Goal: Information Seeking & Learning: Learn about a topic

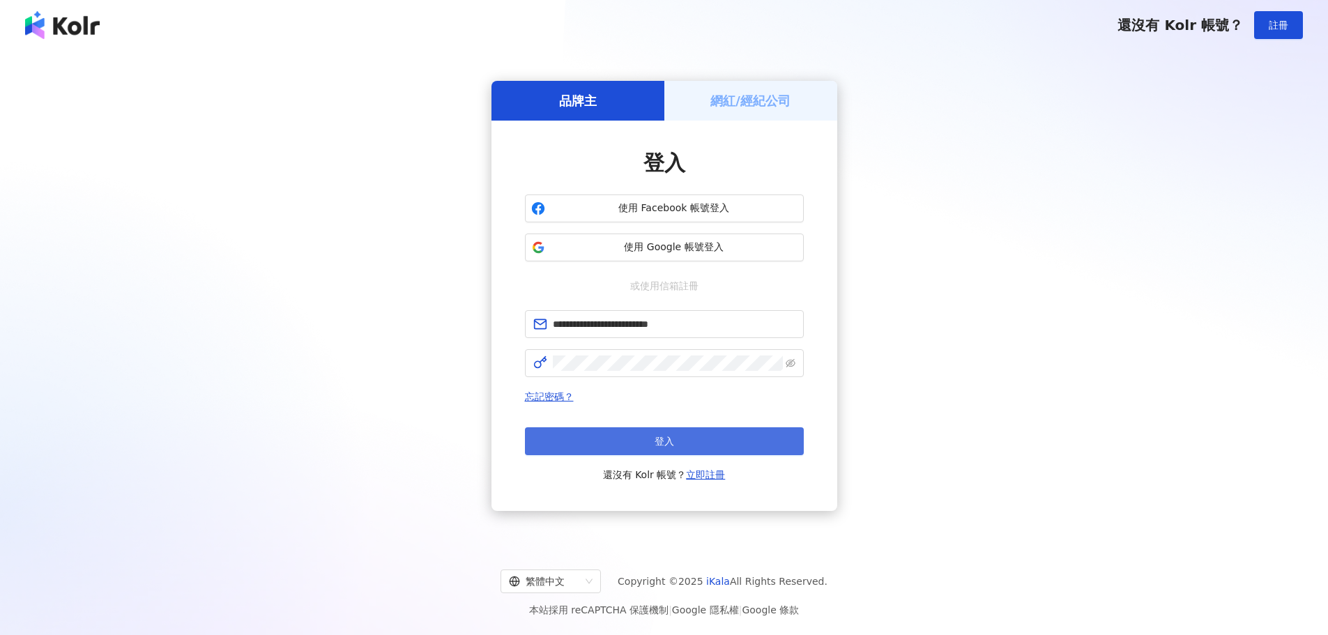
click at [697, 446] on button "登入" at bounding box center [664, 441] width 279 height 28
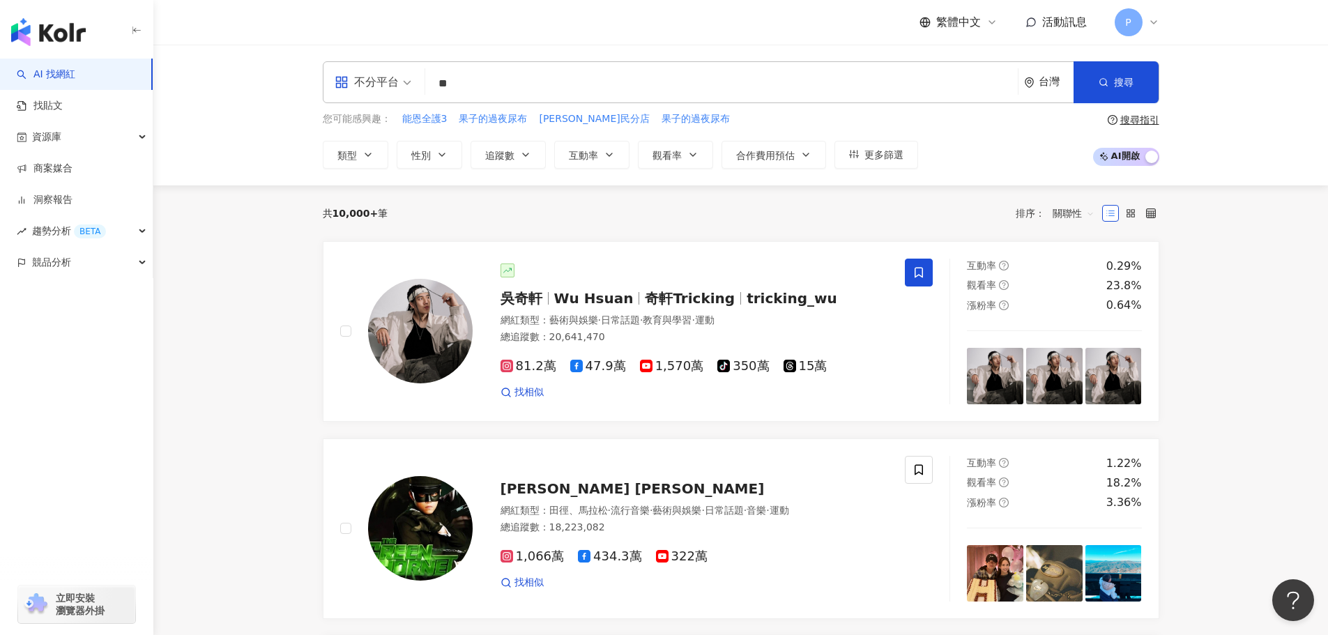
type input "*"
type input "***"
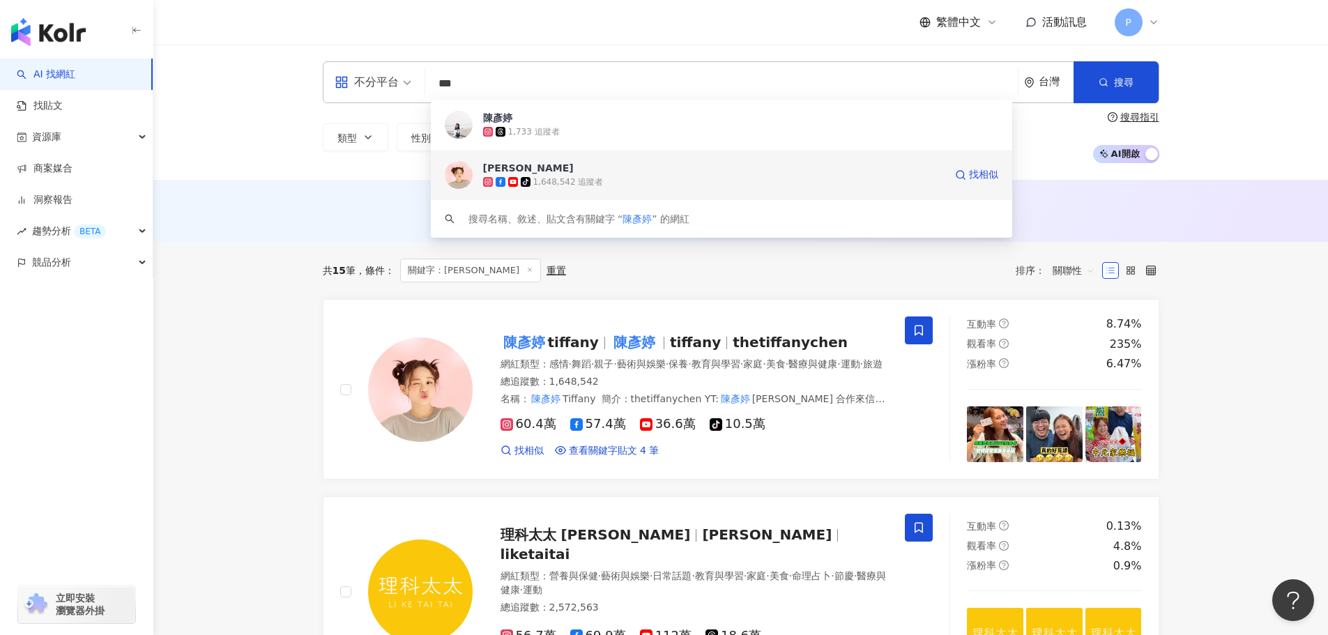
click at [698, 175] on div "tiktok-icon 1,648,542 追蹤者" at bounding box center [714, 182] width 462 height 14
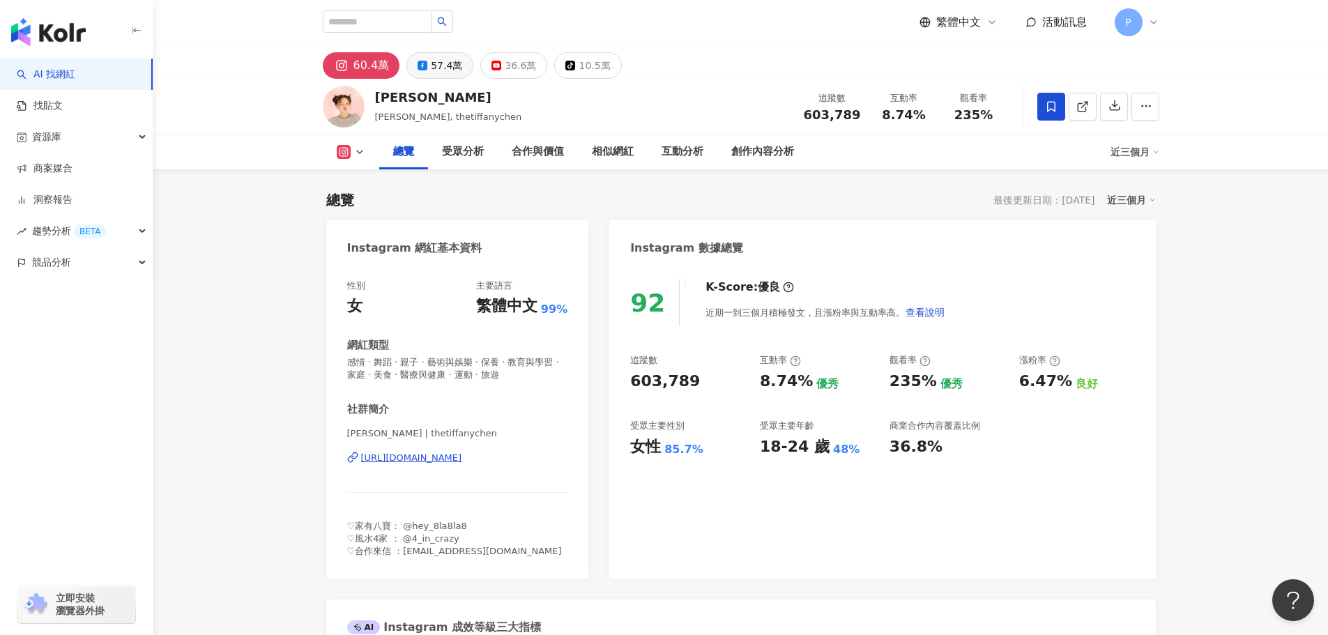
click at [451, 66] on div "57.4萬" at bounding box center [446, 66] width 31 height 20
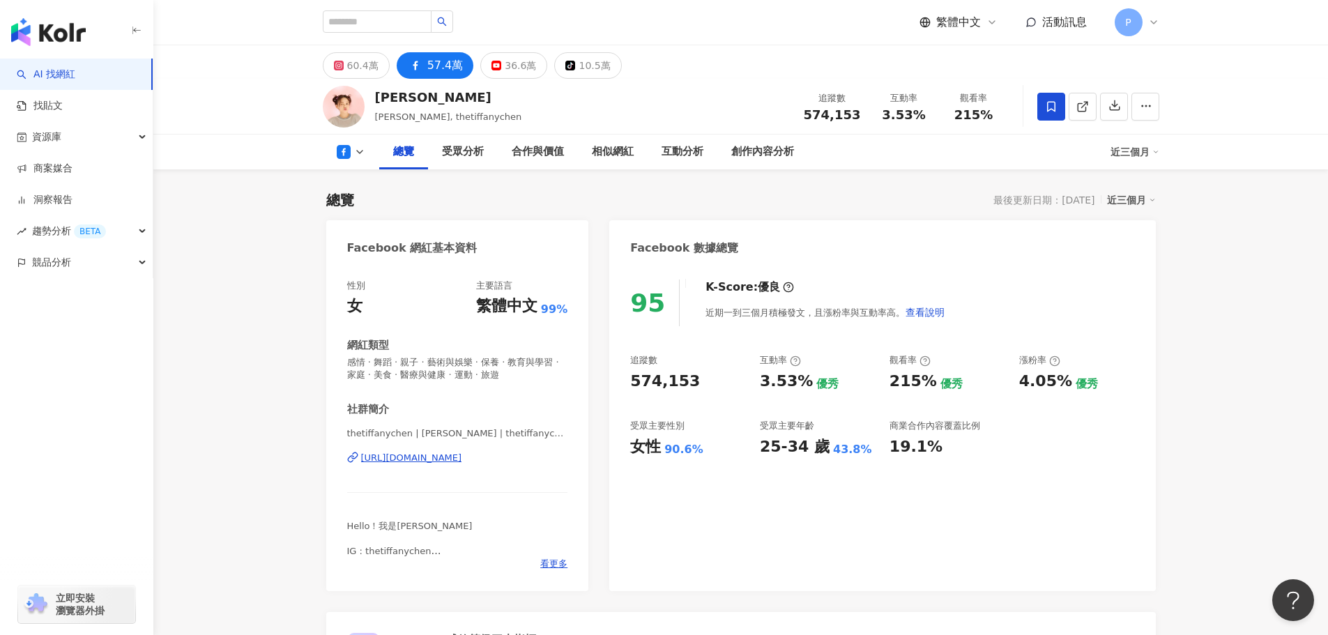
drag, startPoint x: 341, startPoint y: 66, endPoint x: 392, endPoint y: 126, distance: 78.7
click at [341, 66] on icon at bounding box center [338, 65] width 5 height 5
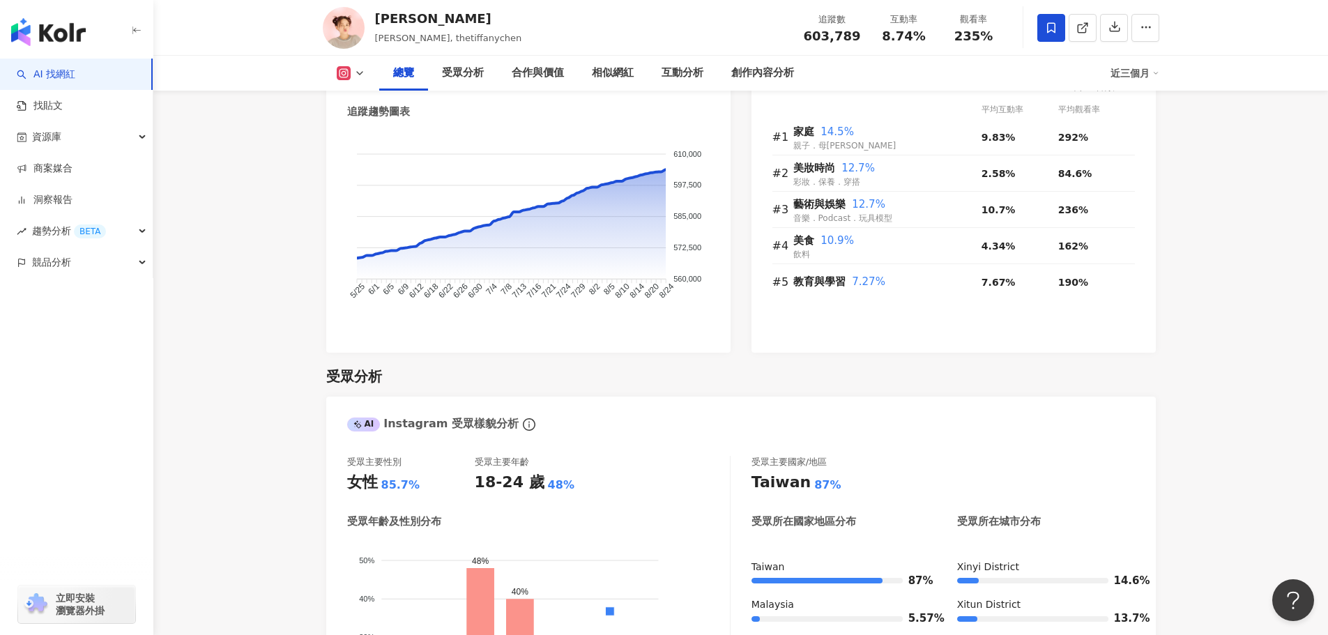
scroll to position [976, 0]
